Goal: Navigation & Orientation: Find specific page/section

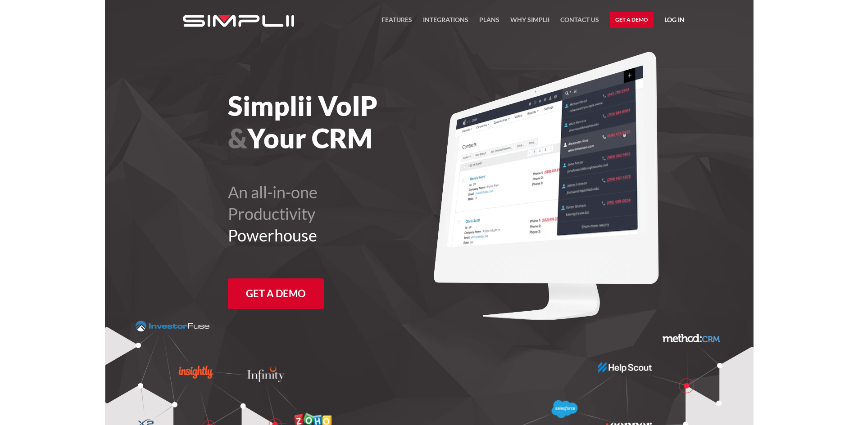
click at [673, 18] on link "Log in" at bounding box center [674, 21] width 20 height 14
click at [668, 17] on link "Log in" at bounding box center [674, 21] width 20 height 14
click at [682, 19] on link "Log in" at bounding box center [674, 21] width 20 height 14
click at [655, 43] on link "Manager Portal" at bounding box center [650, 47] width 57 height 14
